Goal: Task Accomplishment & Management: Use online tool/utility

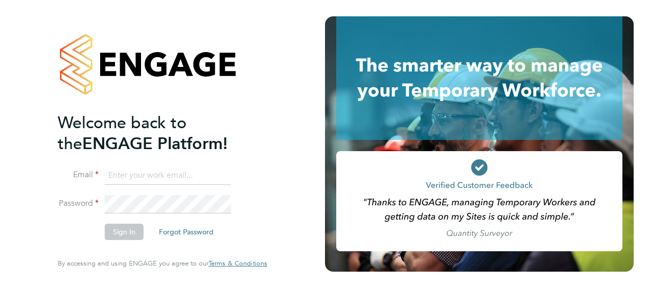
type input "simon.harris1@justice.gov.uk"
click at [120, 233] on button "Sign In" at bounding box center [124, 232] width 39 height 16
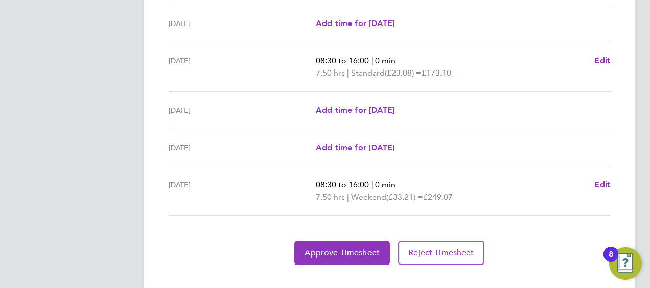
scroll to position [421, 0]
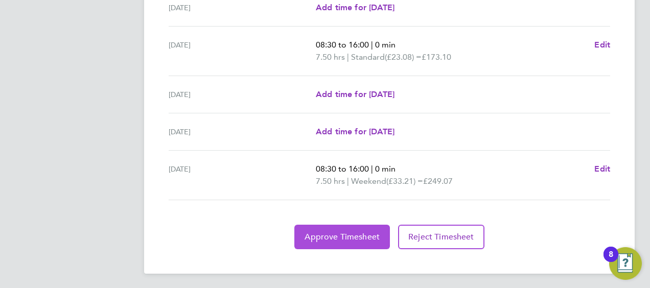
click at [364, 233] on span "Approve Timesheet" at bounding box center [341, 237] width 75 height 10
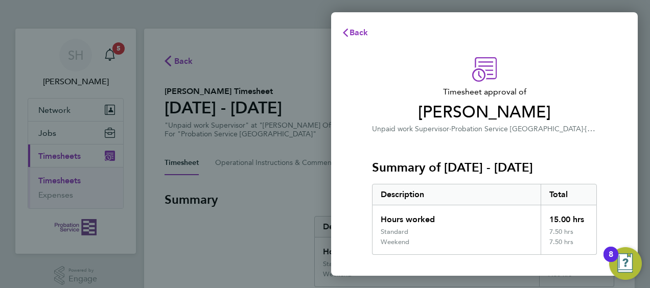
click at [608, 141] on div "Timesheet approval of [PERSON_NAME] Unpaid work Supervisor · [DEMOGRAPHIC_DATA]…" at bounding box center [484, 266] width 249 height 418
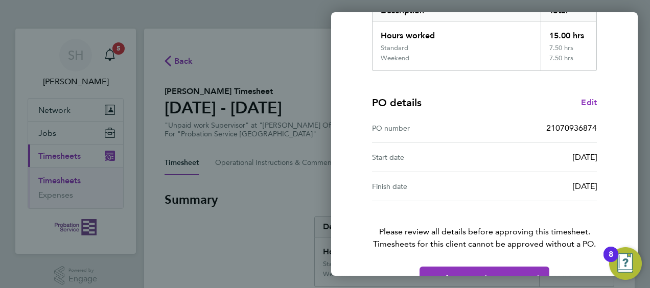
scroll to position [210, 0]
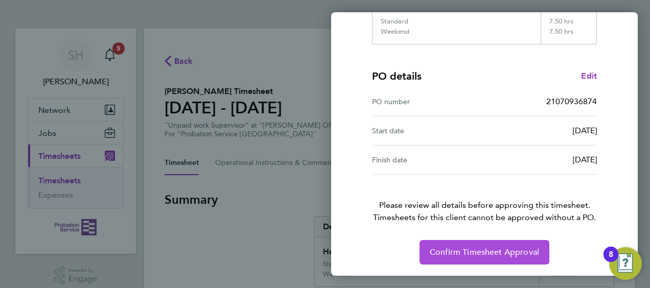
click at [482, 249] on span "Confirm Timesheet Approval" at bounding box center [483, 252] width 109 height 10
